Goal: Information Seeking & Learning: Learn about a topic

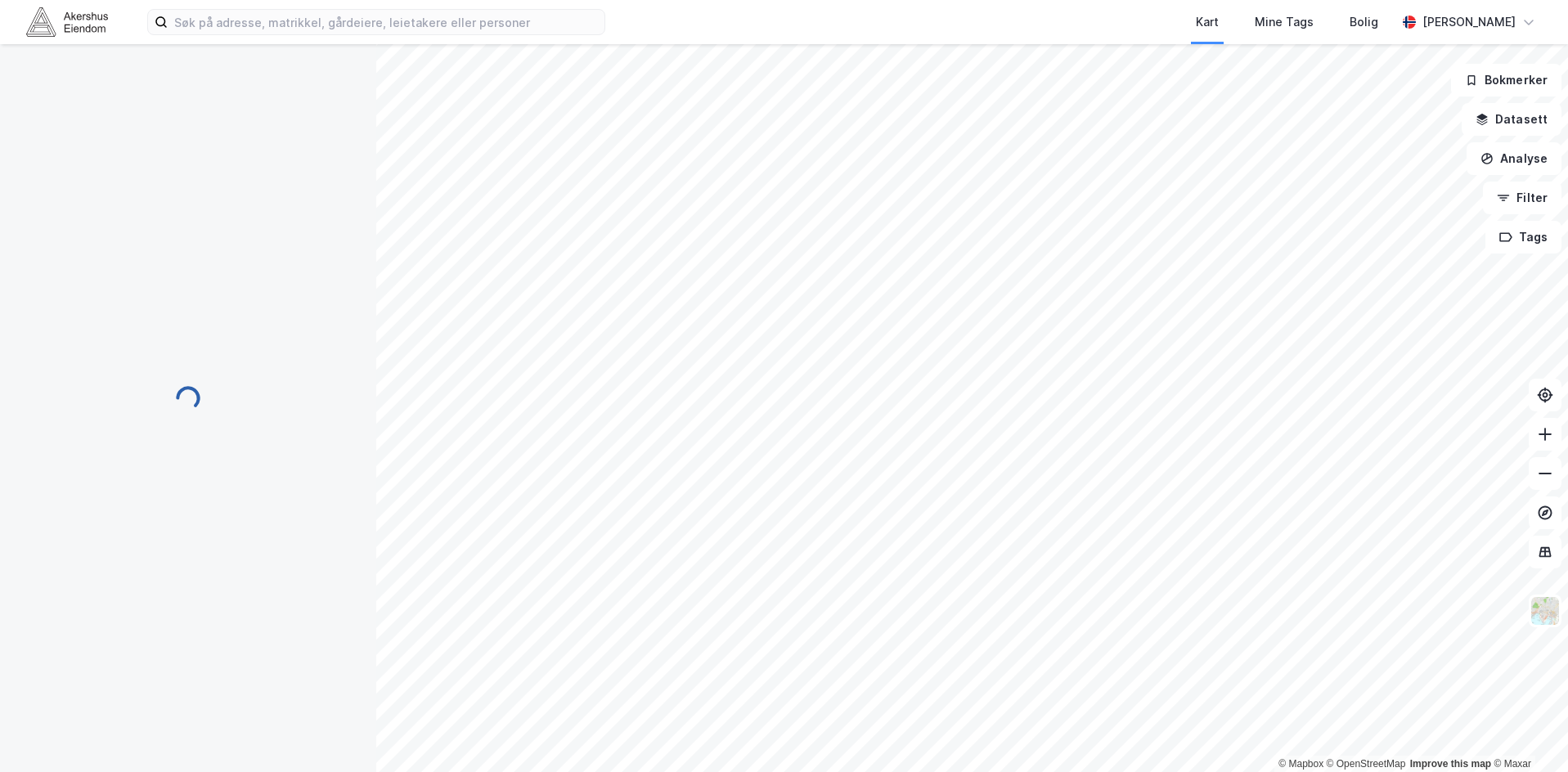
scroll to position [1, 0]
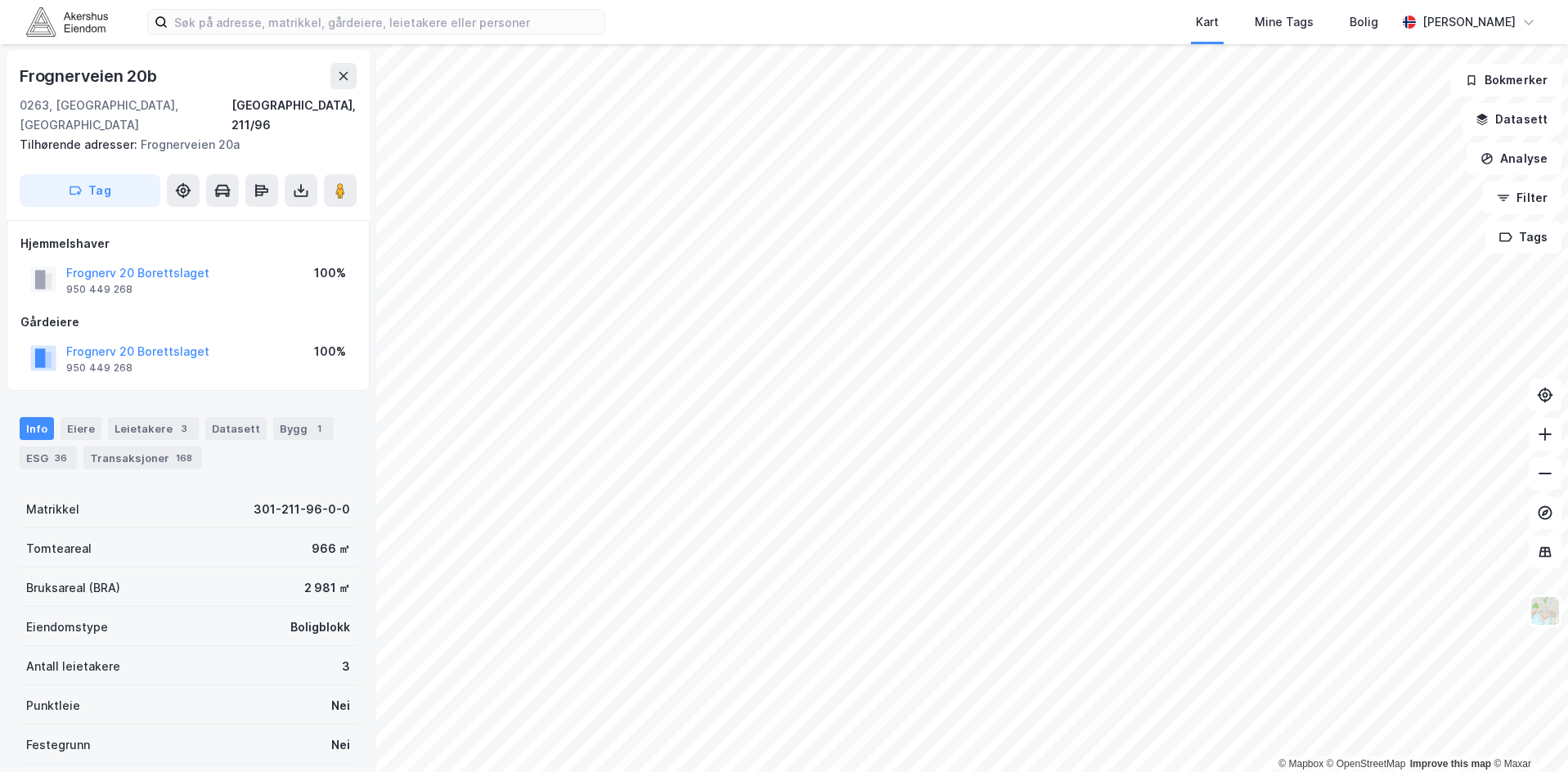
scroll to position [1, 0]
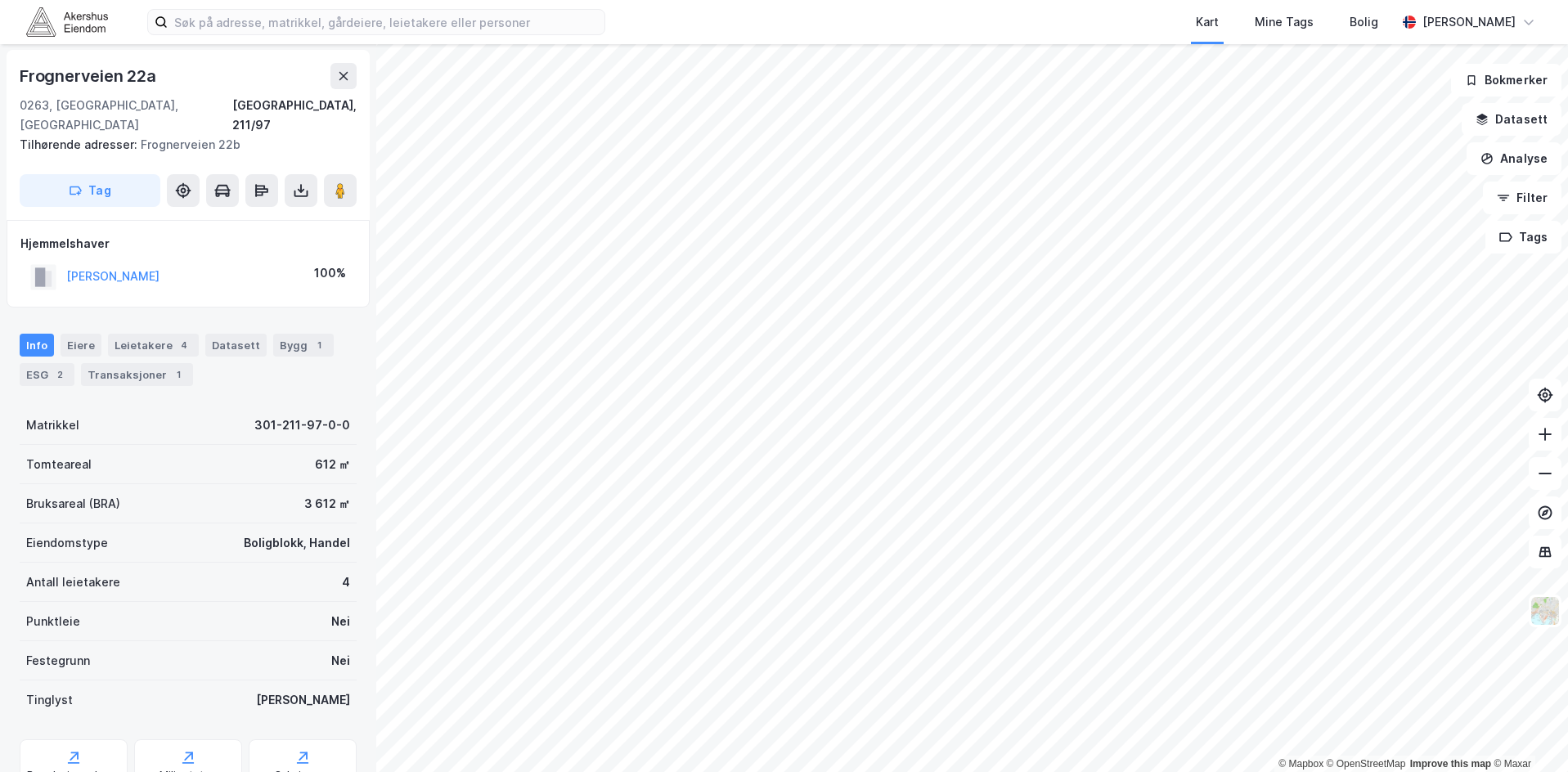
scroll to position [1, 0]
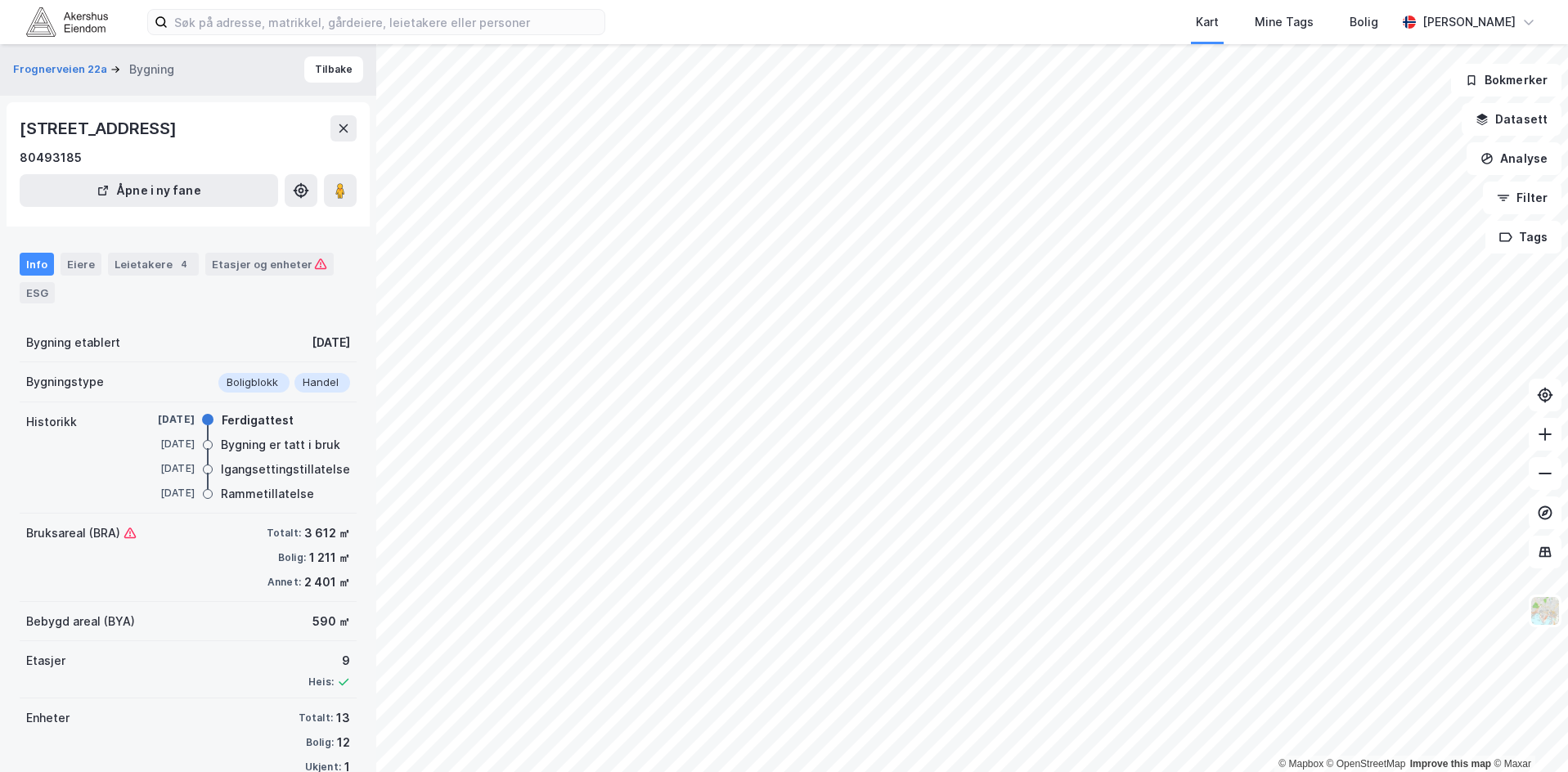
scroll to position [36, 0]
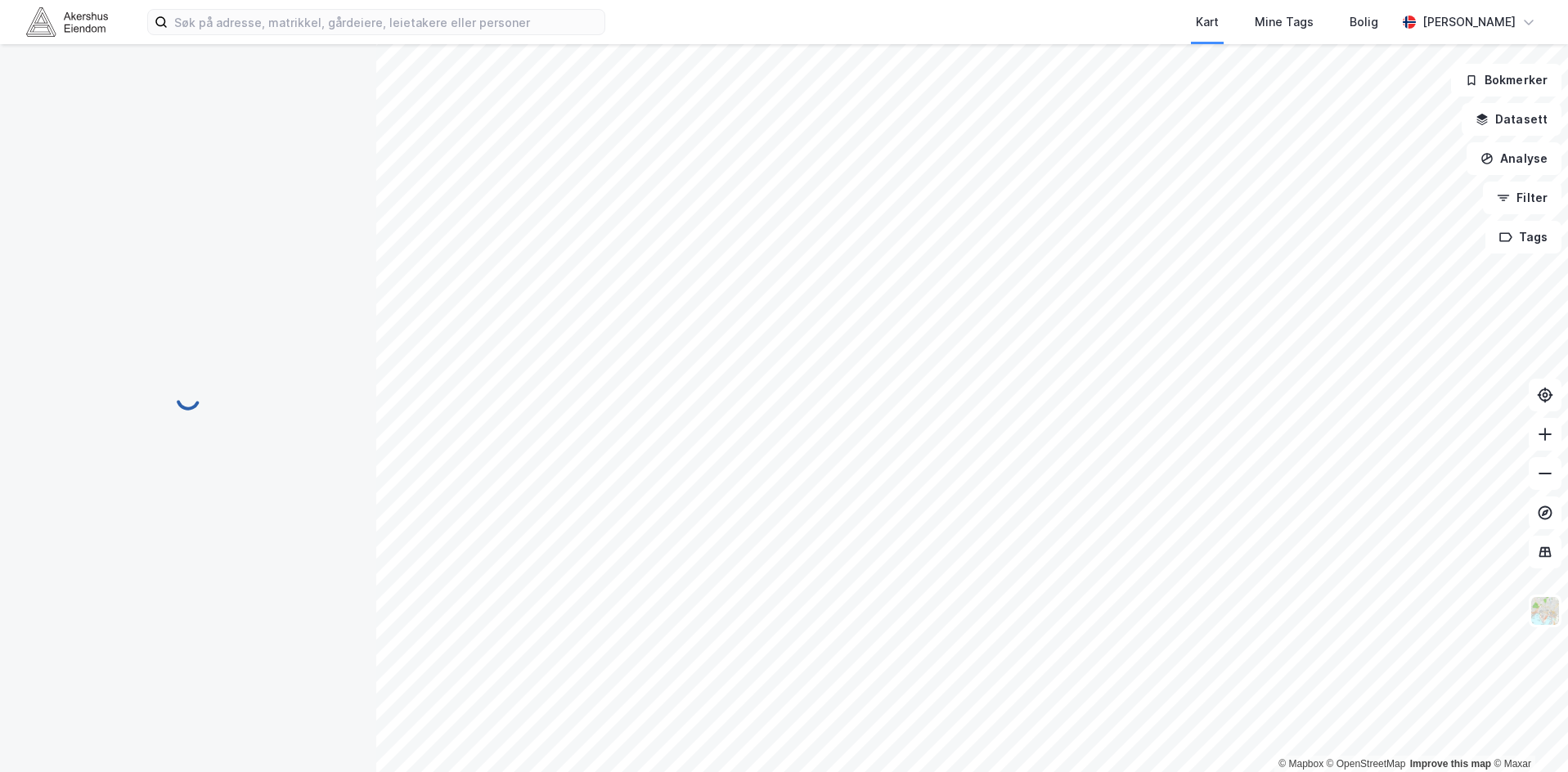
scroll to position [36, 0]
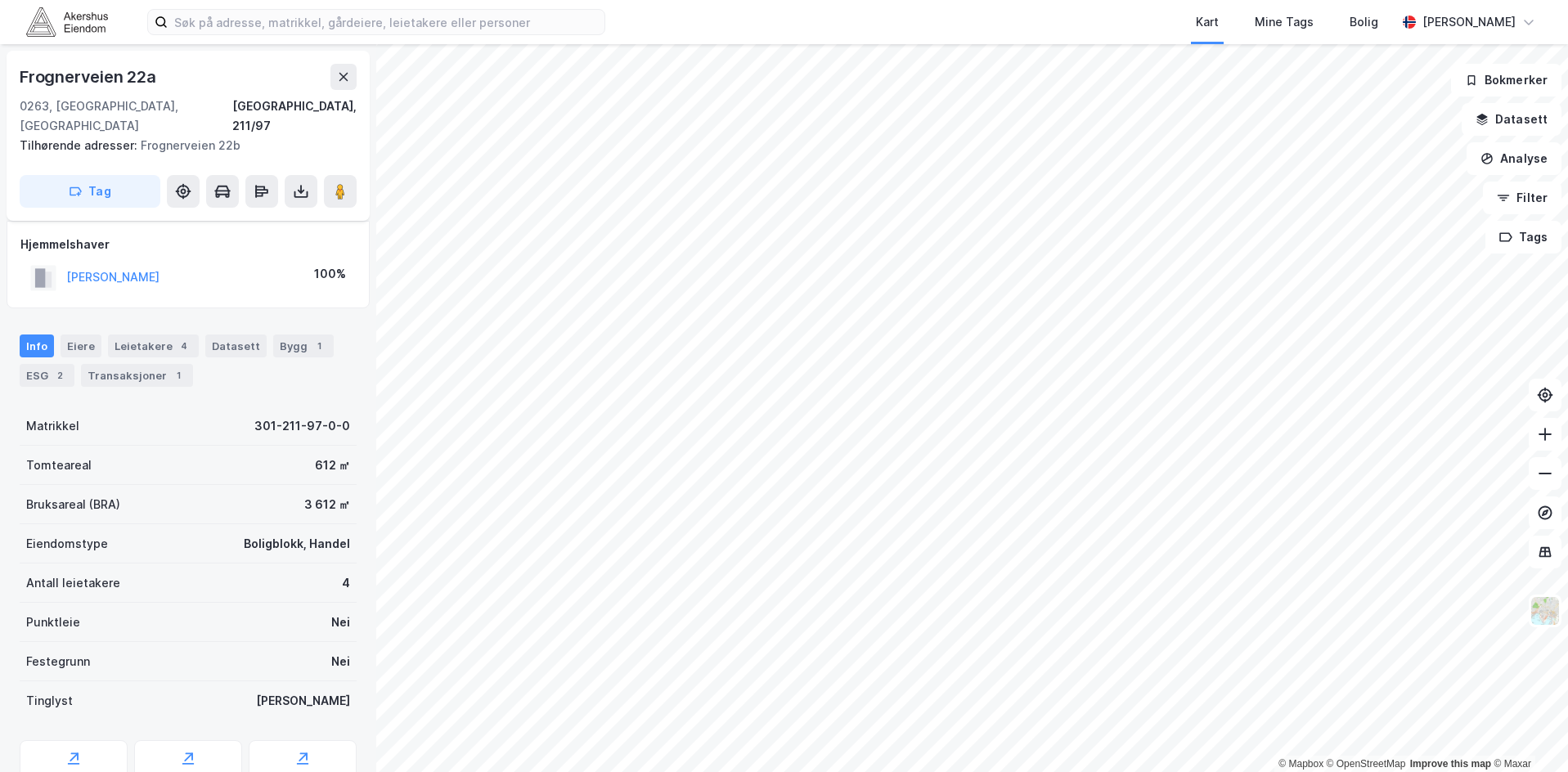
scroll to position [36, 0]
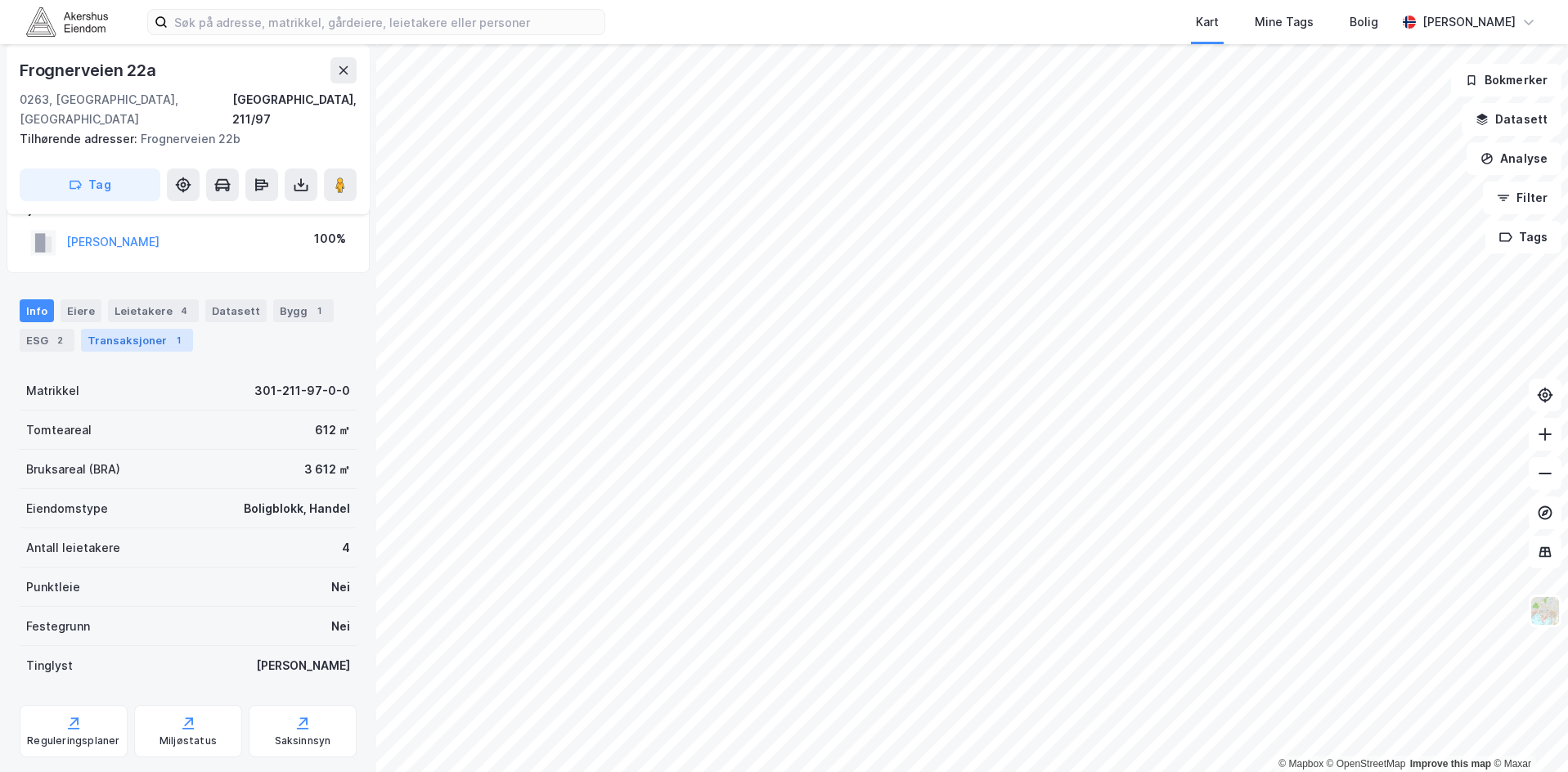
click at [133, 329] on div "Transaksjoner 1" at bounding box center [136, 340] width 112 height 23
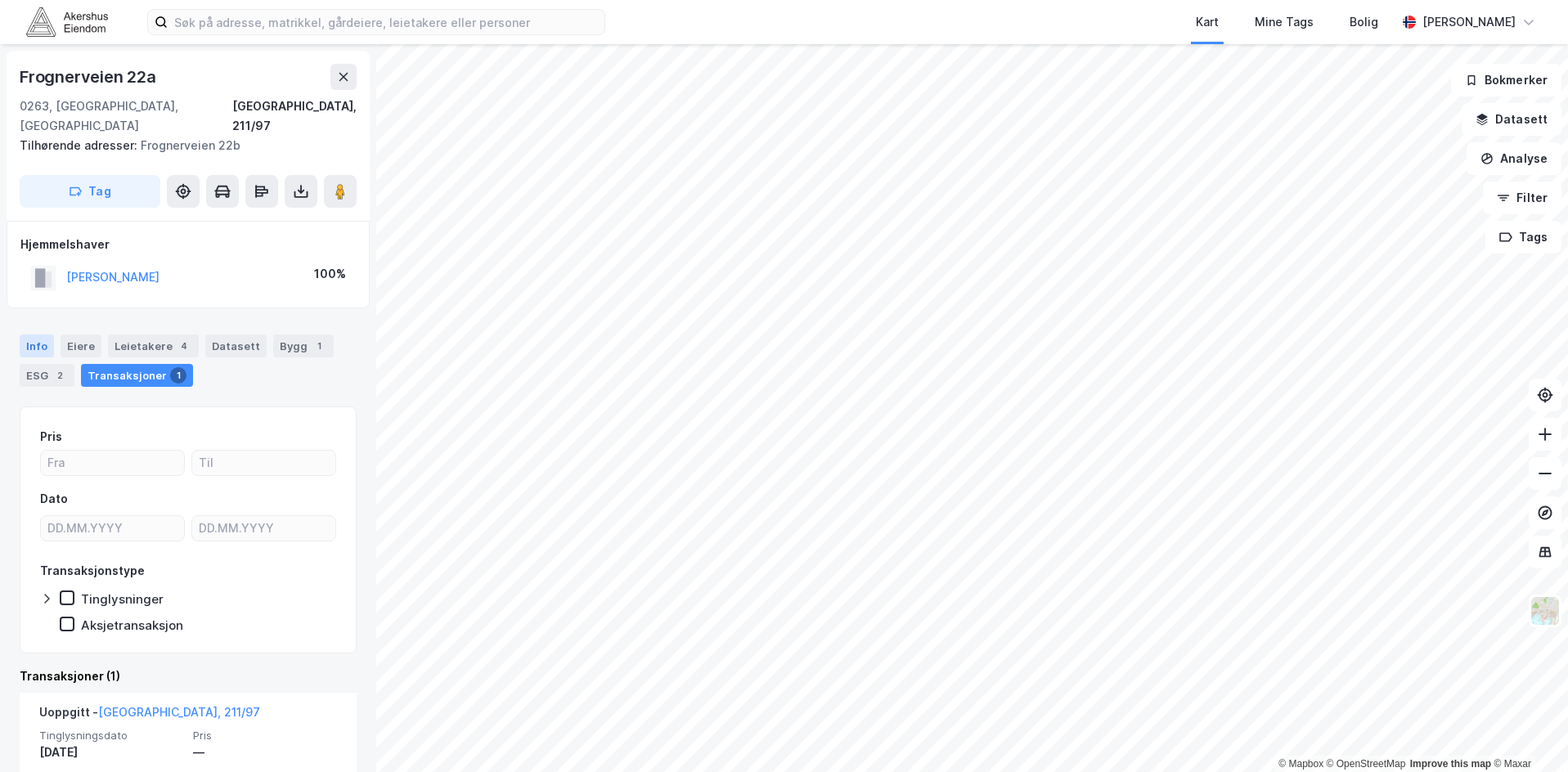
click at [34, 335] on div "Info" at bounding box center [37, 346] width 35 height 23
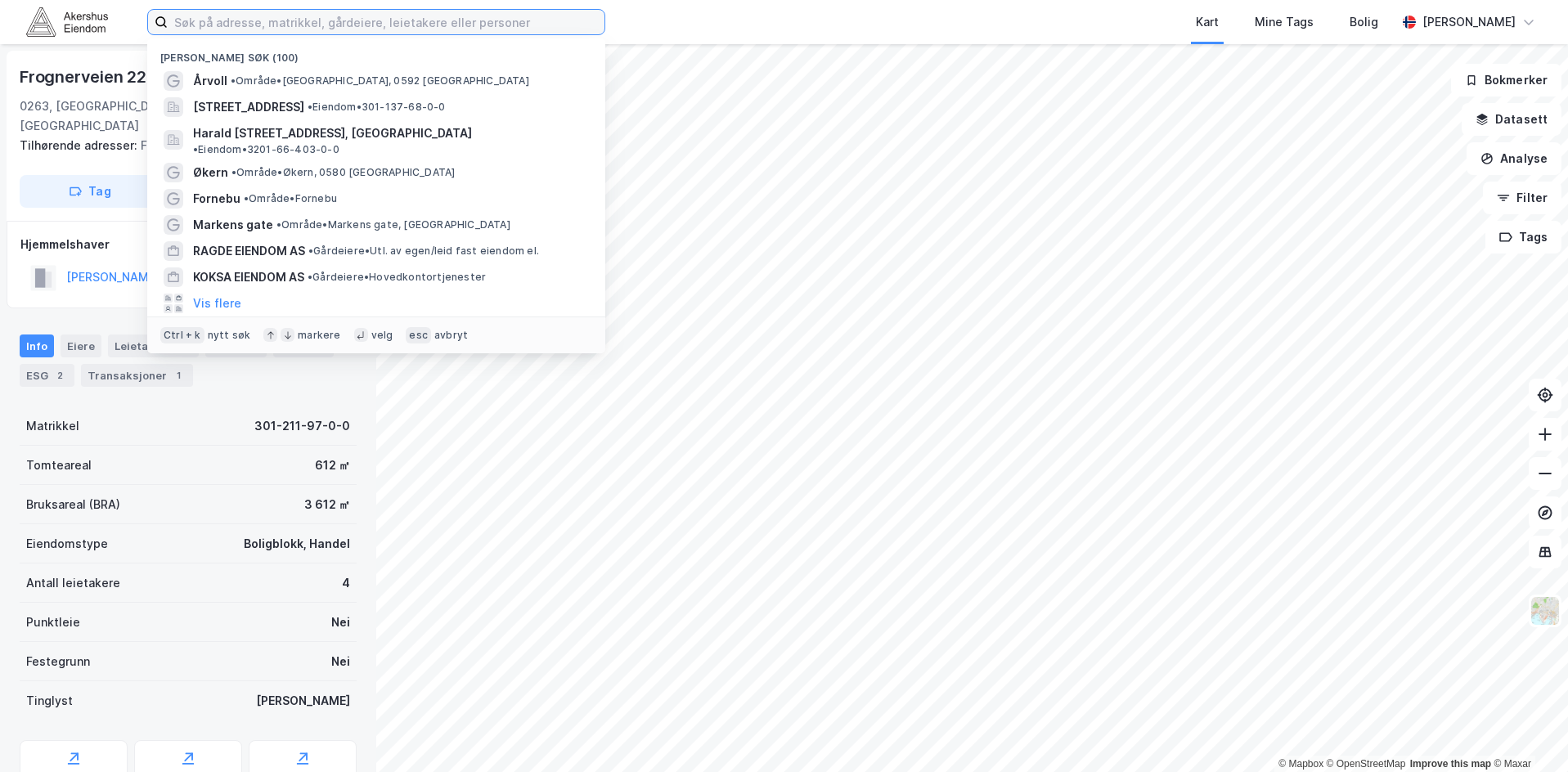
click at [401, 20] on input at bounding box center [386, 22] width 436 height 25
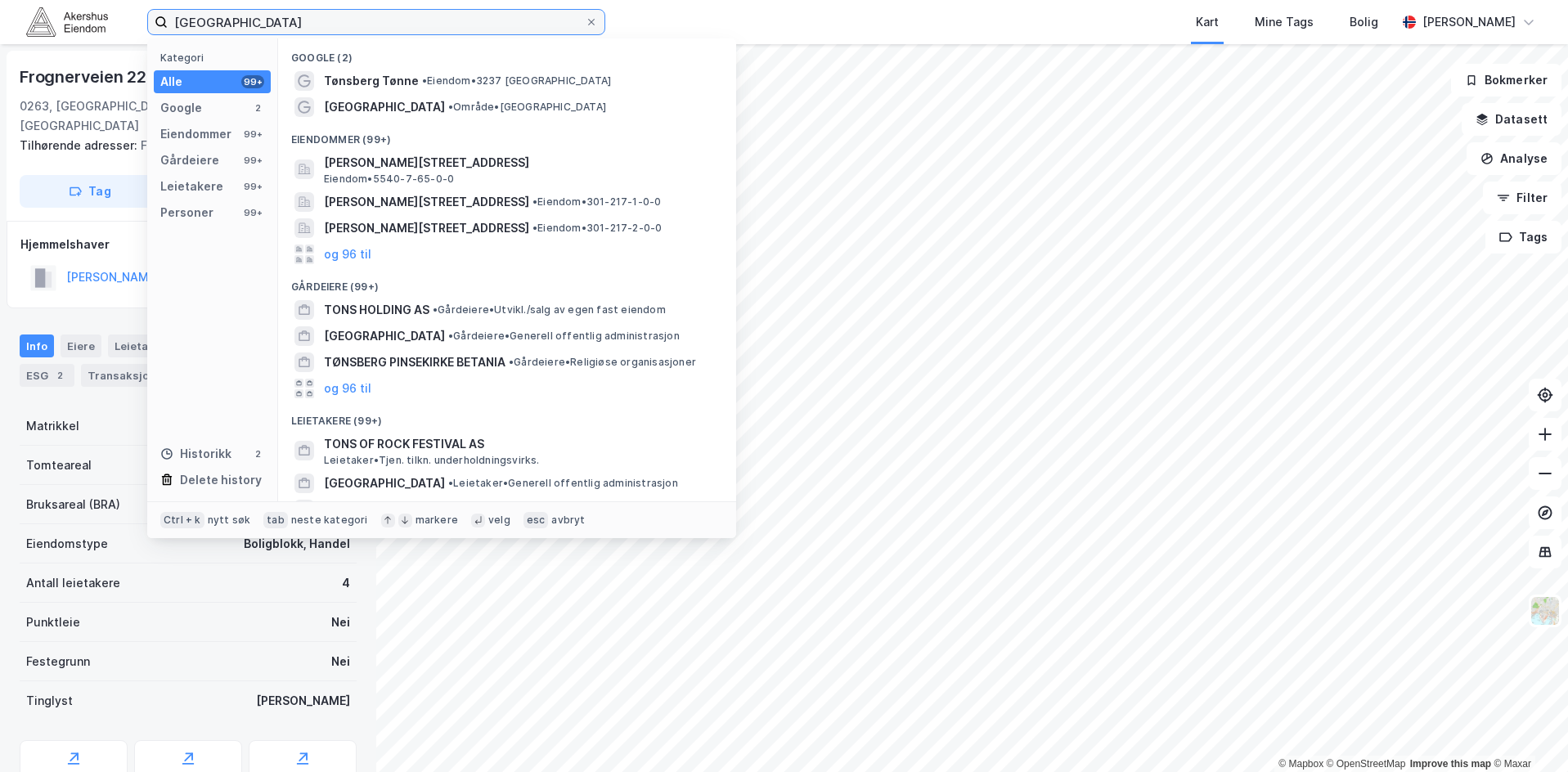
type input "[GEOGRAPHIC_DATA]"
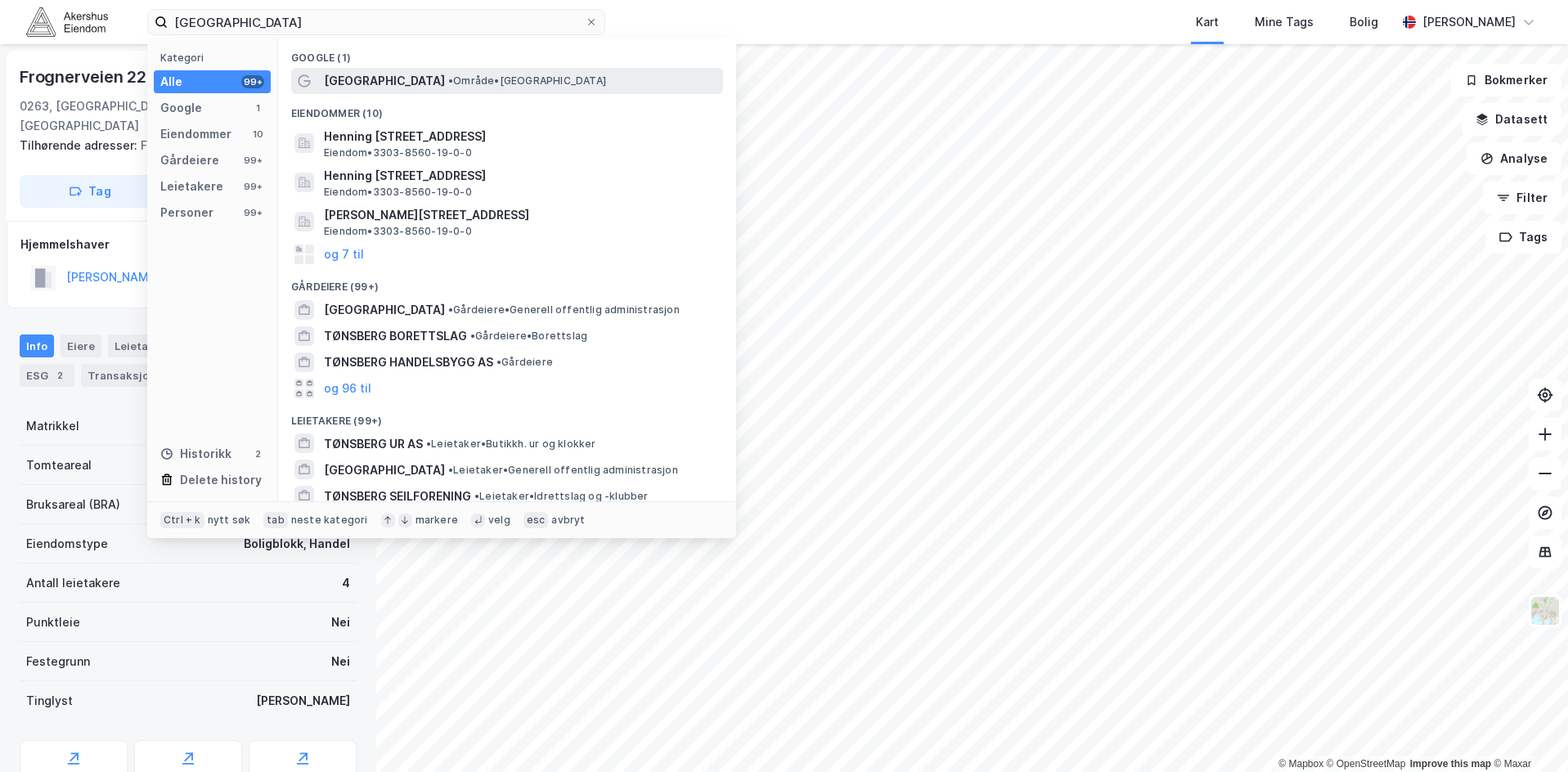
click at [448, 74] on span "• Område • [GEOGRAPHIC_DATA]" at bounding box center [527, 80] width 158 height 13
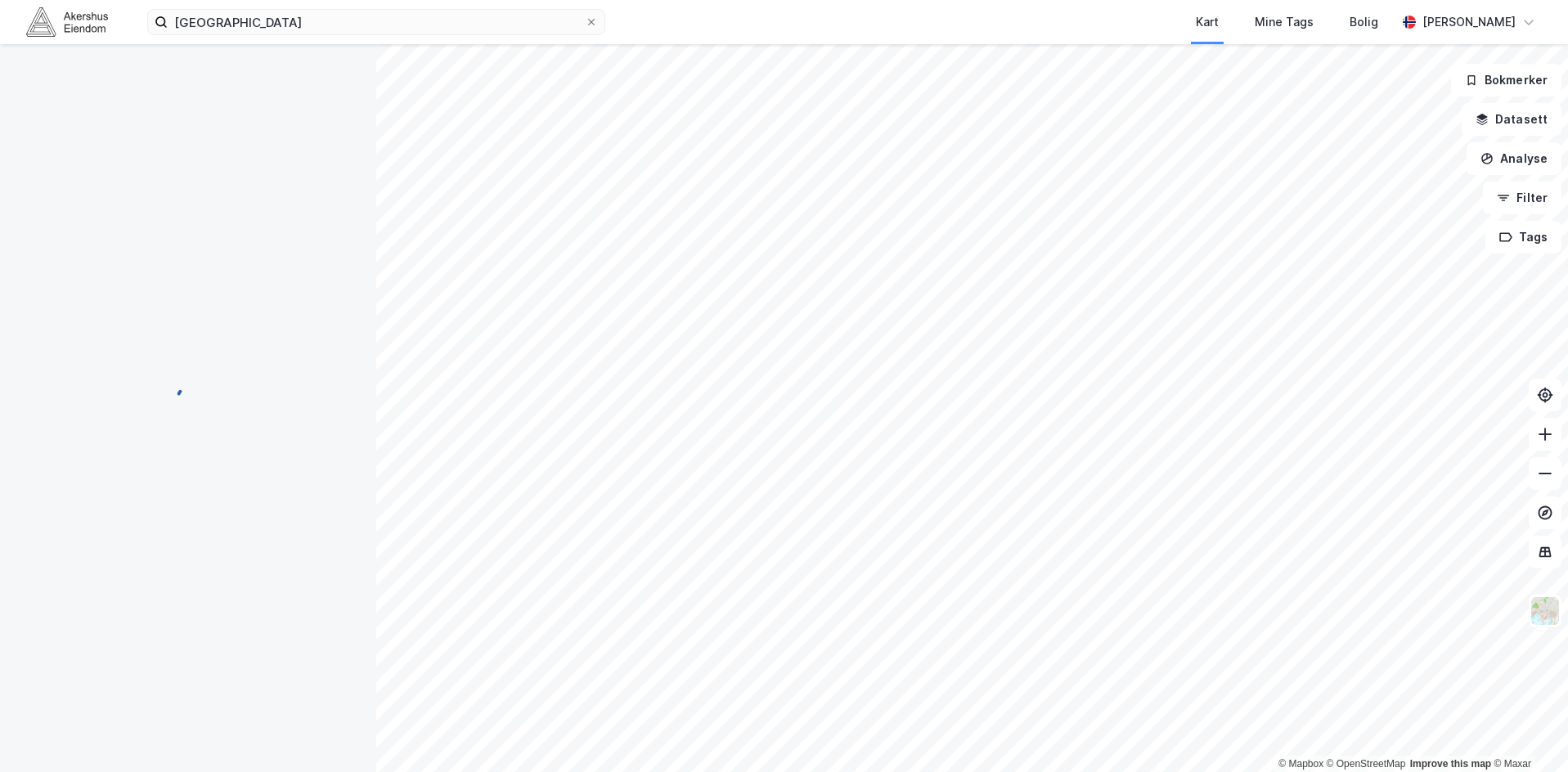
scroll to position [1, 0]
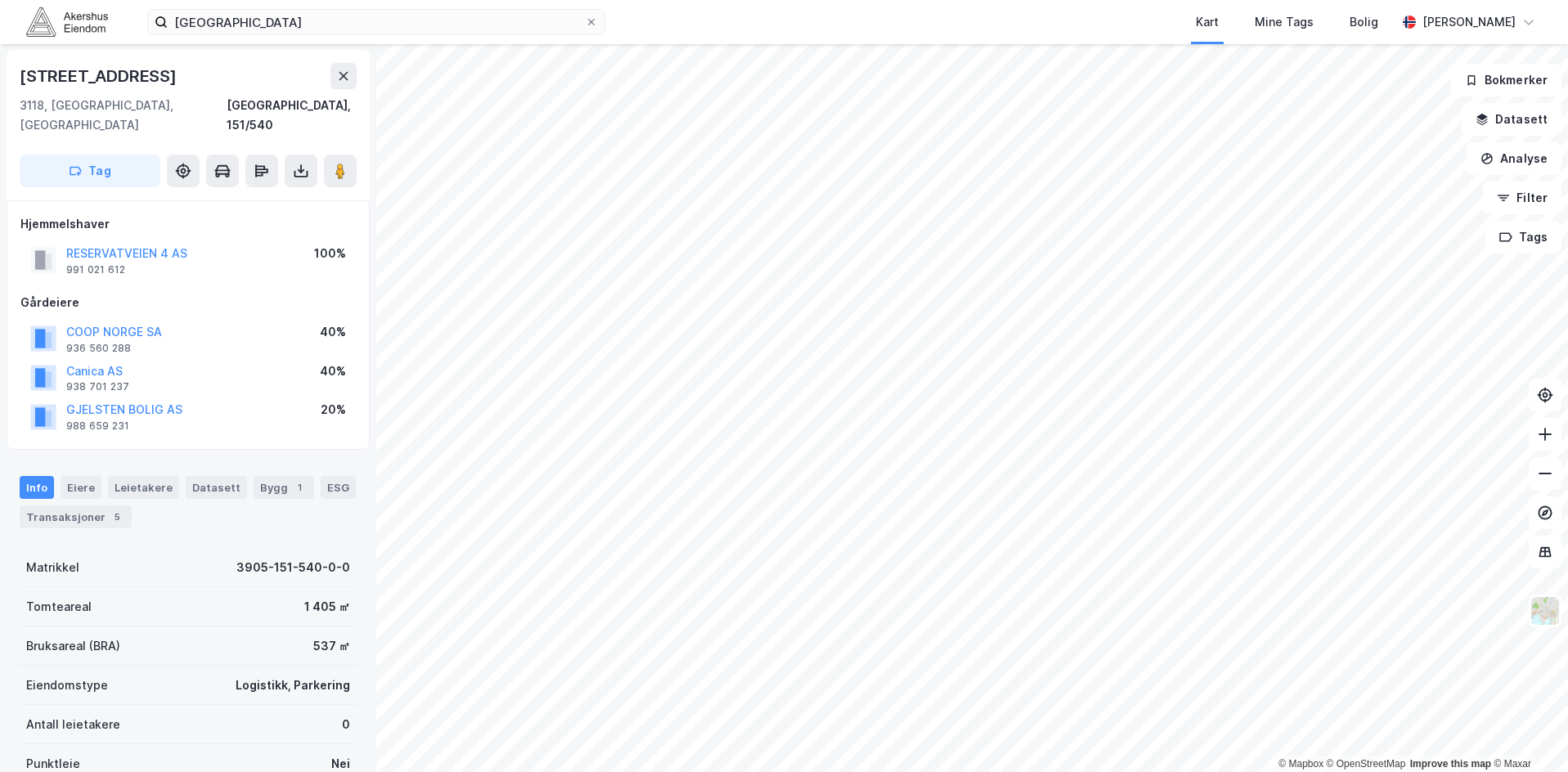
scroll to position [1, 0]
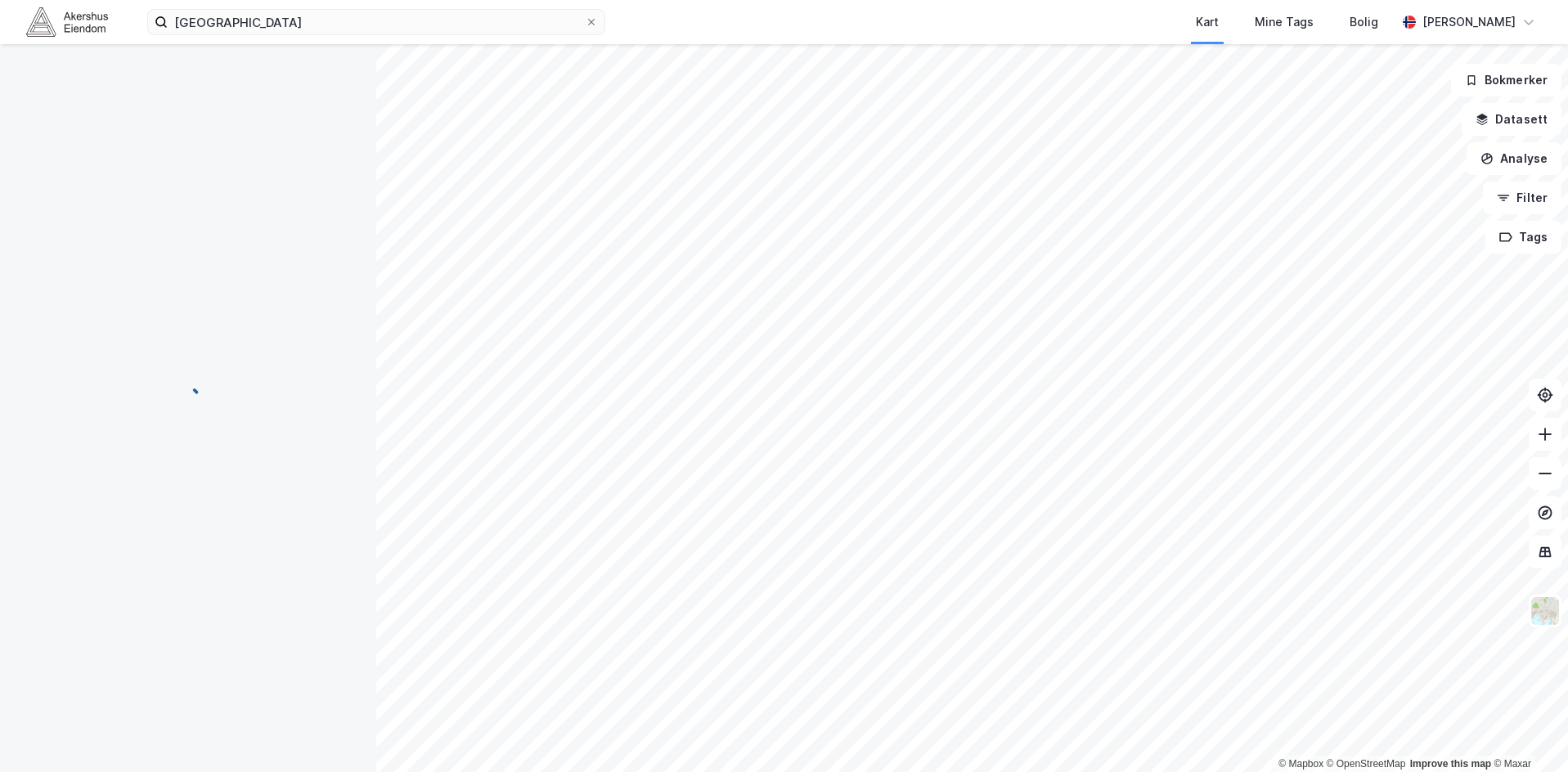
scroll to position [1, 0]
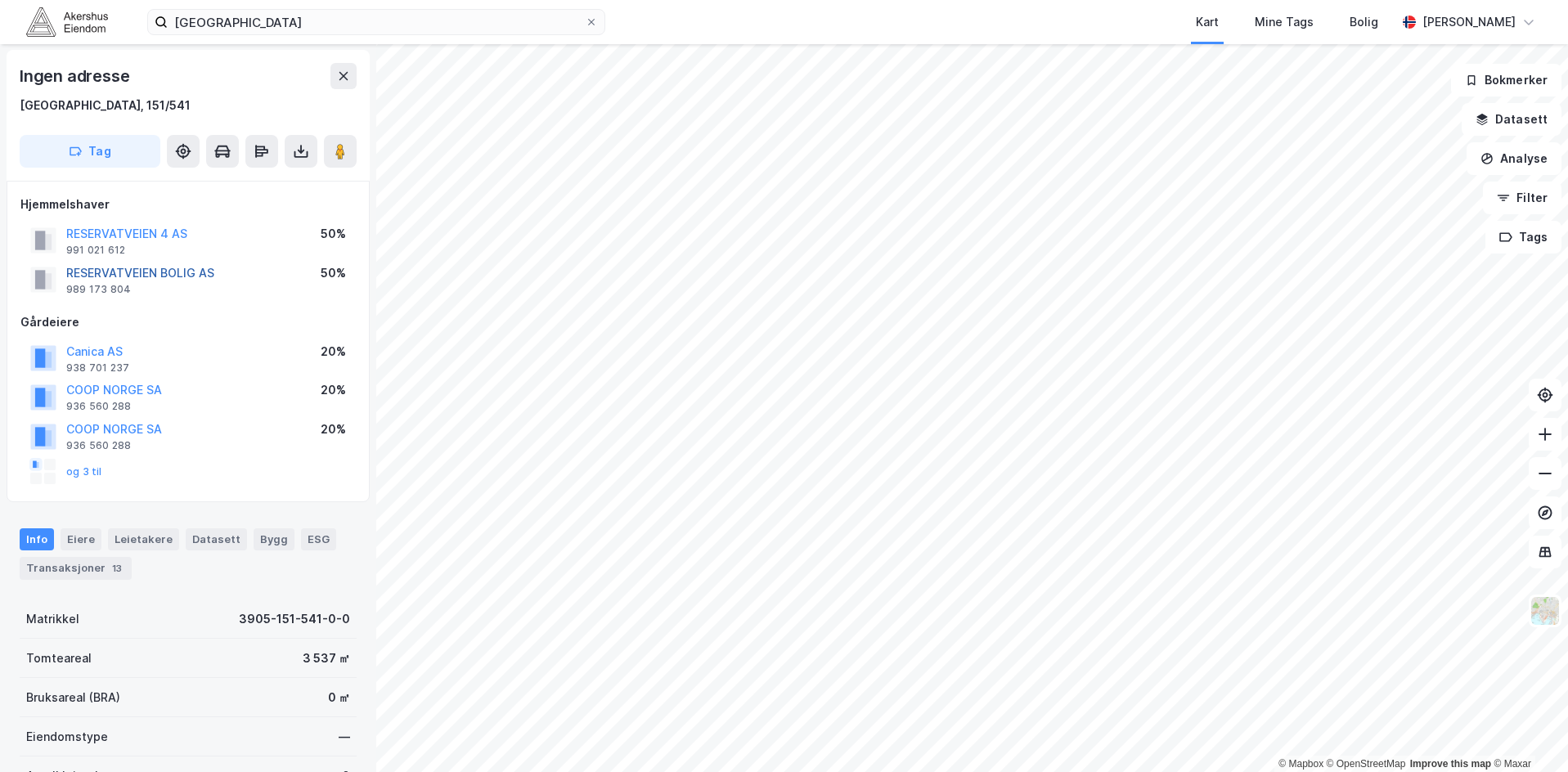
click at [0, 0] on button "RESERVATVEIEN BOLIG AS" at bounding box center [0, 0] width 0 height 0
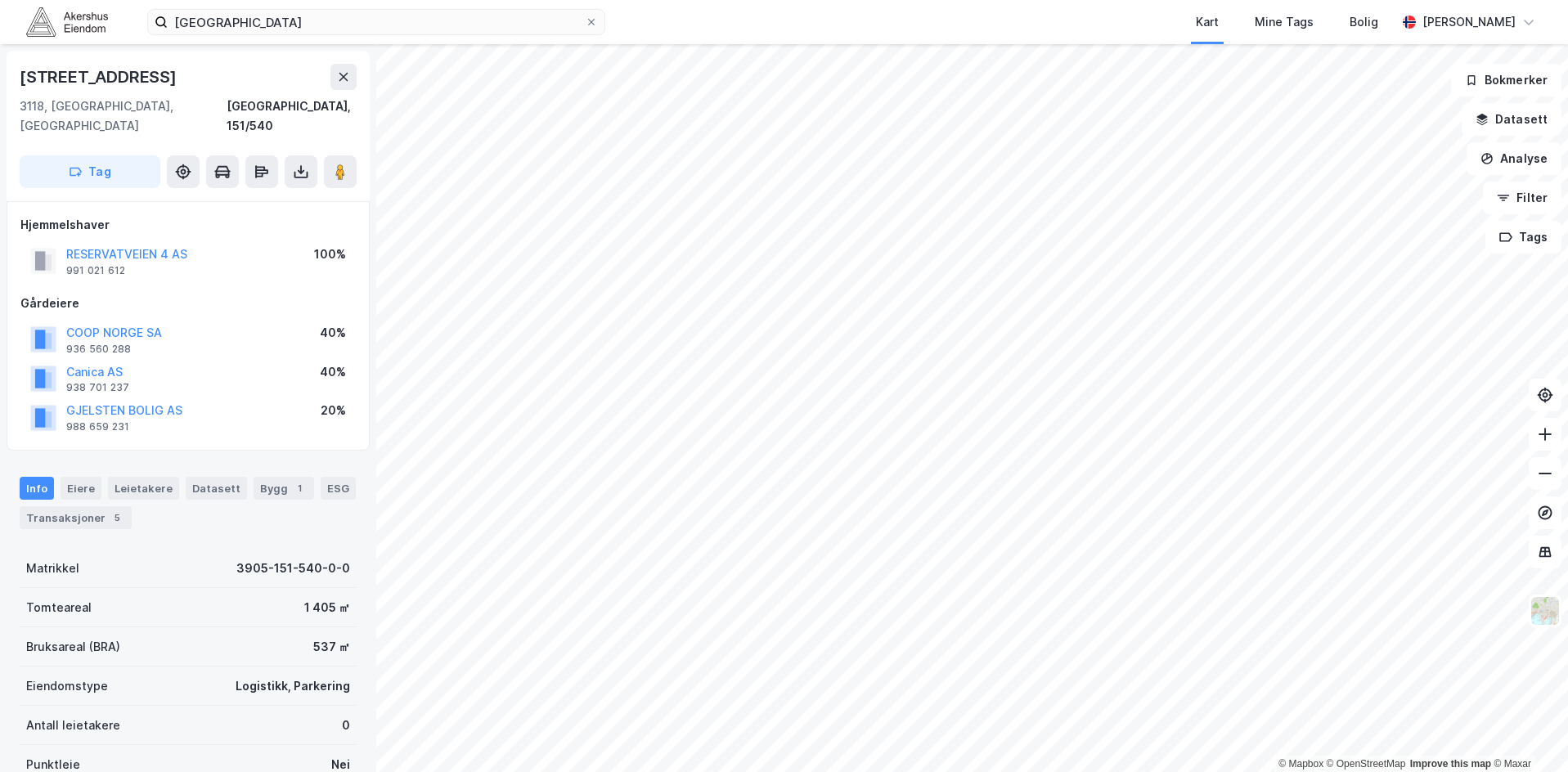
scroll to position [1, 0]
